Goal: Information Seeking & Learning: Learn about a topic

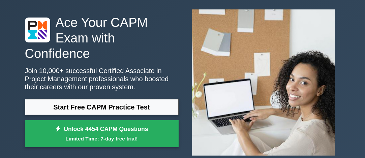
scroll to position [67, 0]
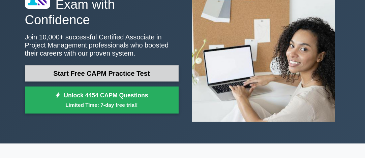
click at [125, 66] on link "Start Free CAPM Practice Test" at bounding box center [102, 73] width 154 height 16
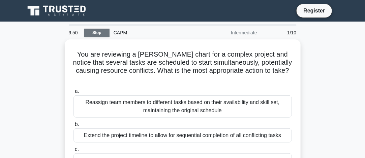
click at [106, 31] on link "Stop" at bounding box center [96, 33] width 25 height 8
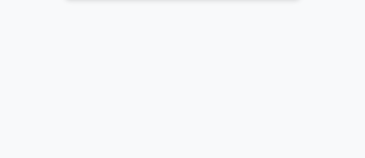
scroll to position [206, 0]
